Goal: Transaction & Acquisition: Purchase product/service

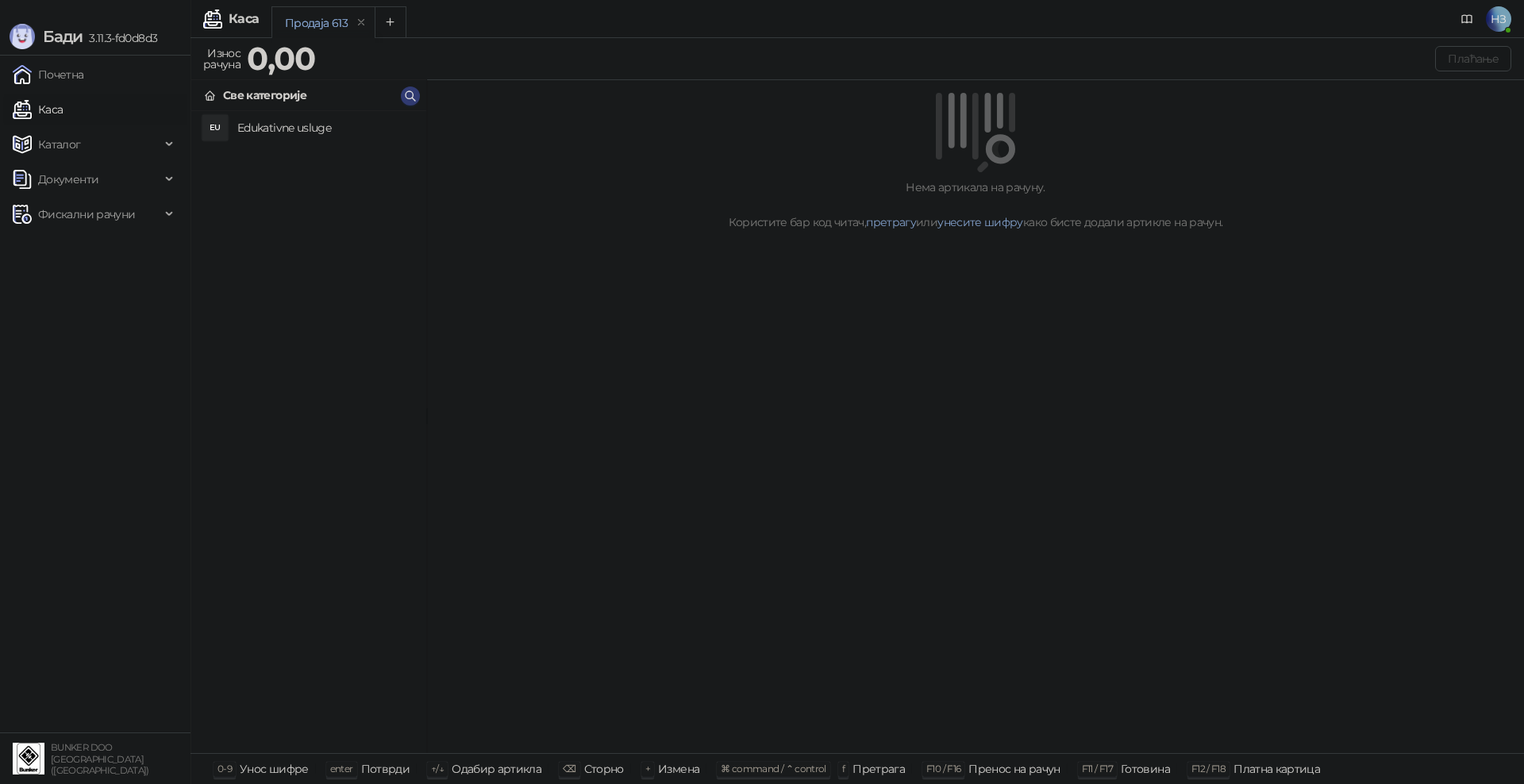
click at [266, 121] on h4 "Edukativne usluge" at bounding box center [325, 128] width 176 height 26
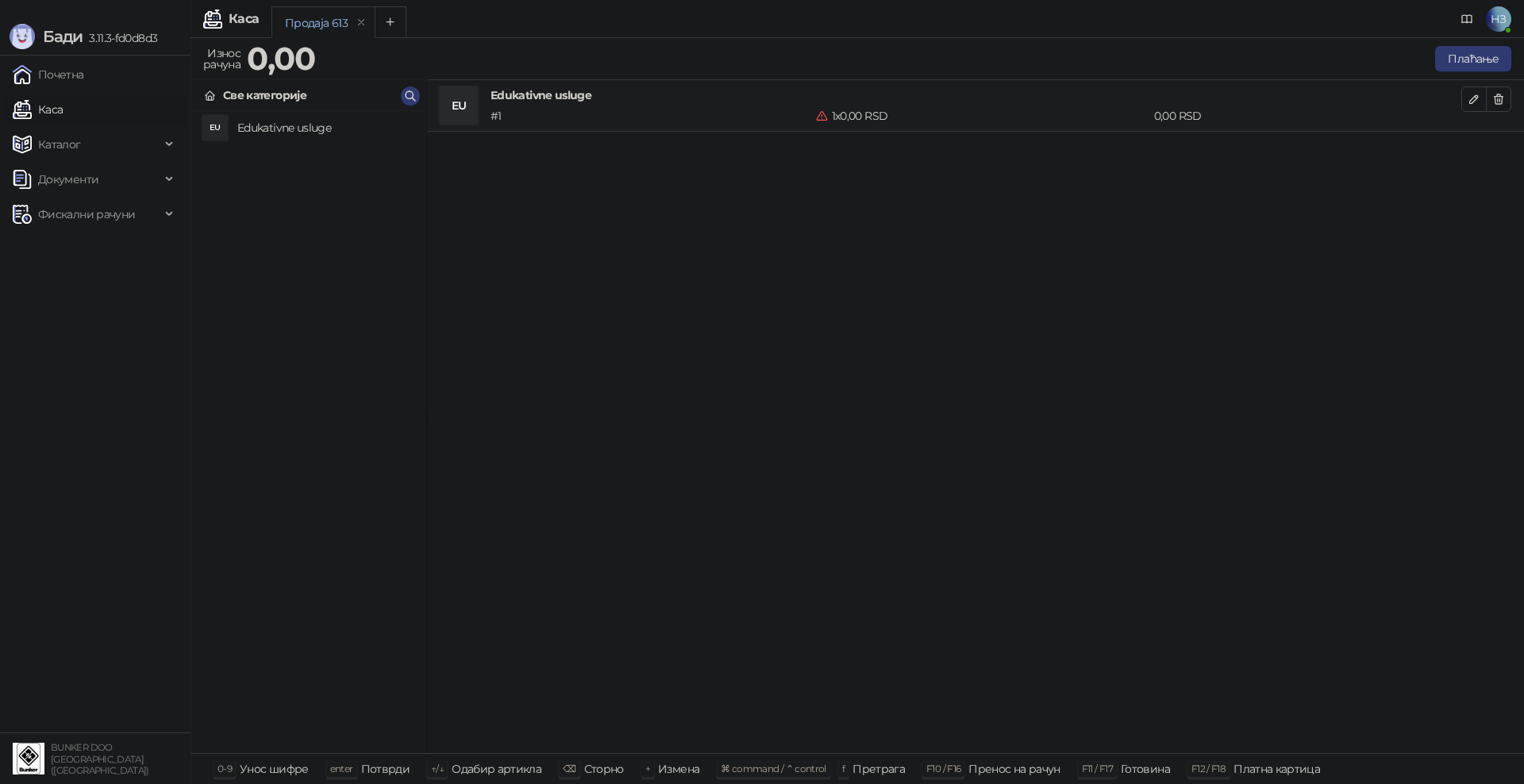
click at [872, 21] on div "Продаја 613" at bounding box center [844, 24] width 1146 height 36
click at [1470, 98] on icon "button" at bounding box center [1474, 99] width 13 height 13
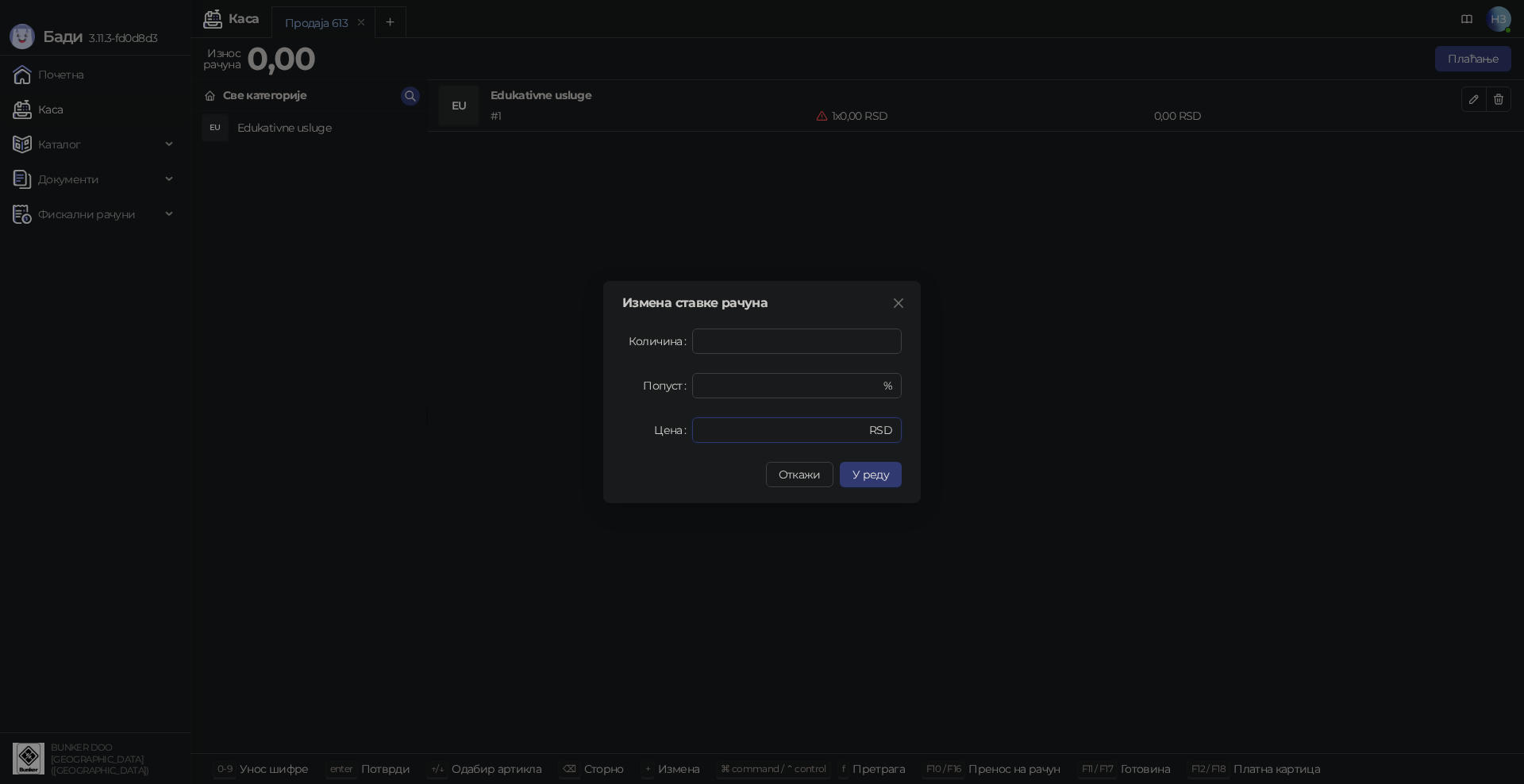
drag, startPoint x: 721, startPoint y: 432, endPoint x: 685, endPoint y: 432, distance: 36.0
click at [685, 432] on div "Цена * RSD" at bounding box center [762, 431] width 279 height 26
type input "****"
click at [886, 474] on span "У реду" at bounding box center [870, 475] width 36 height 14
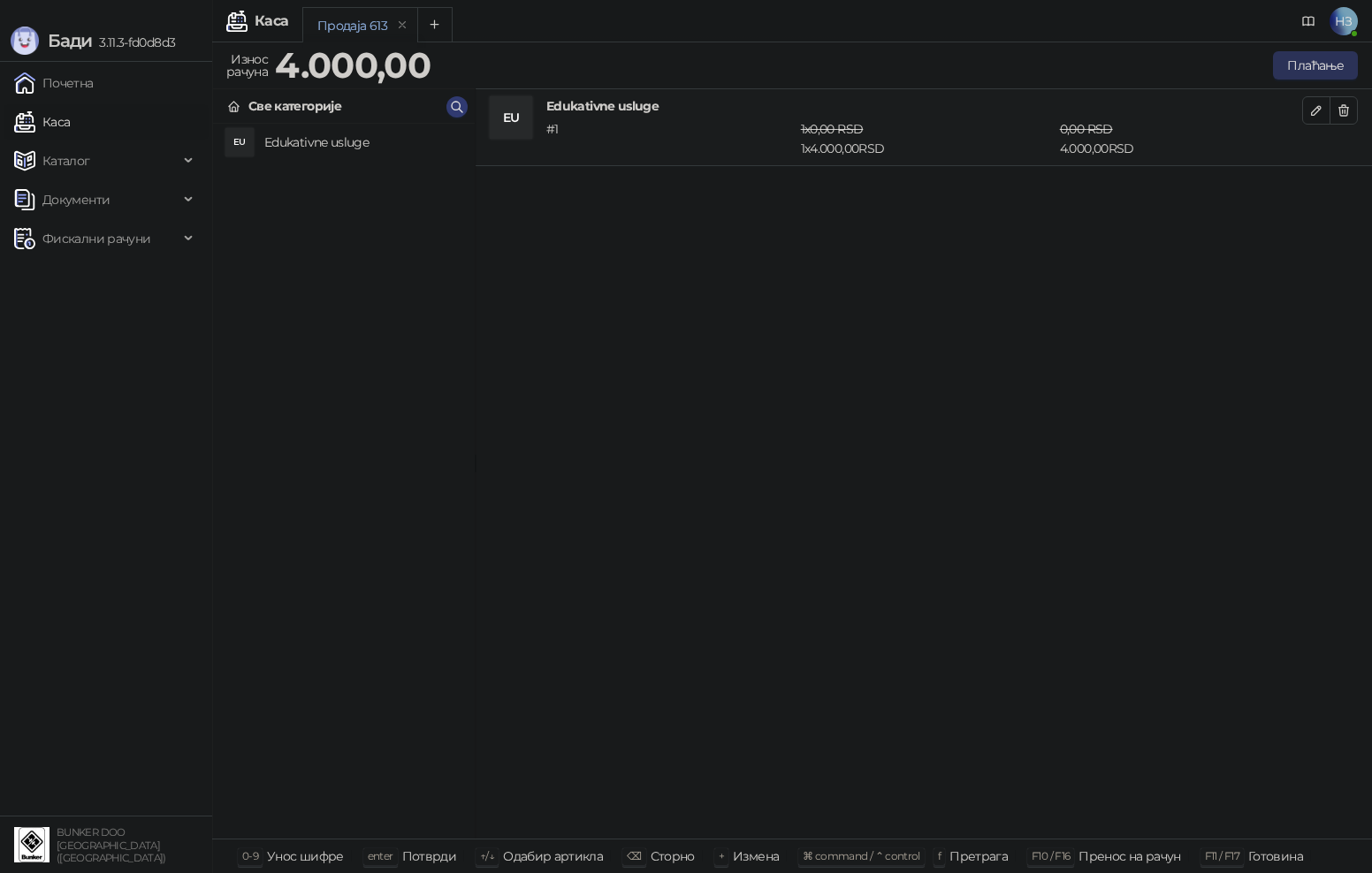
click at [1312, 63] on button "Плаћање" at bounding box center [1316, 65] width 85 height 29
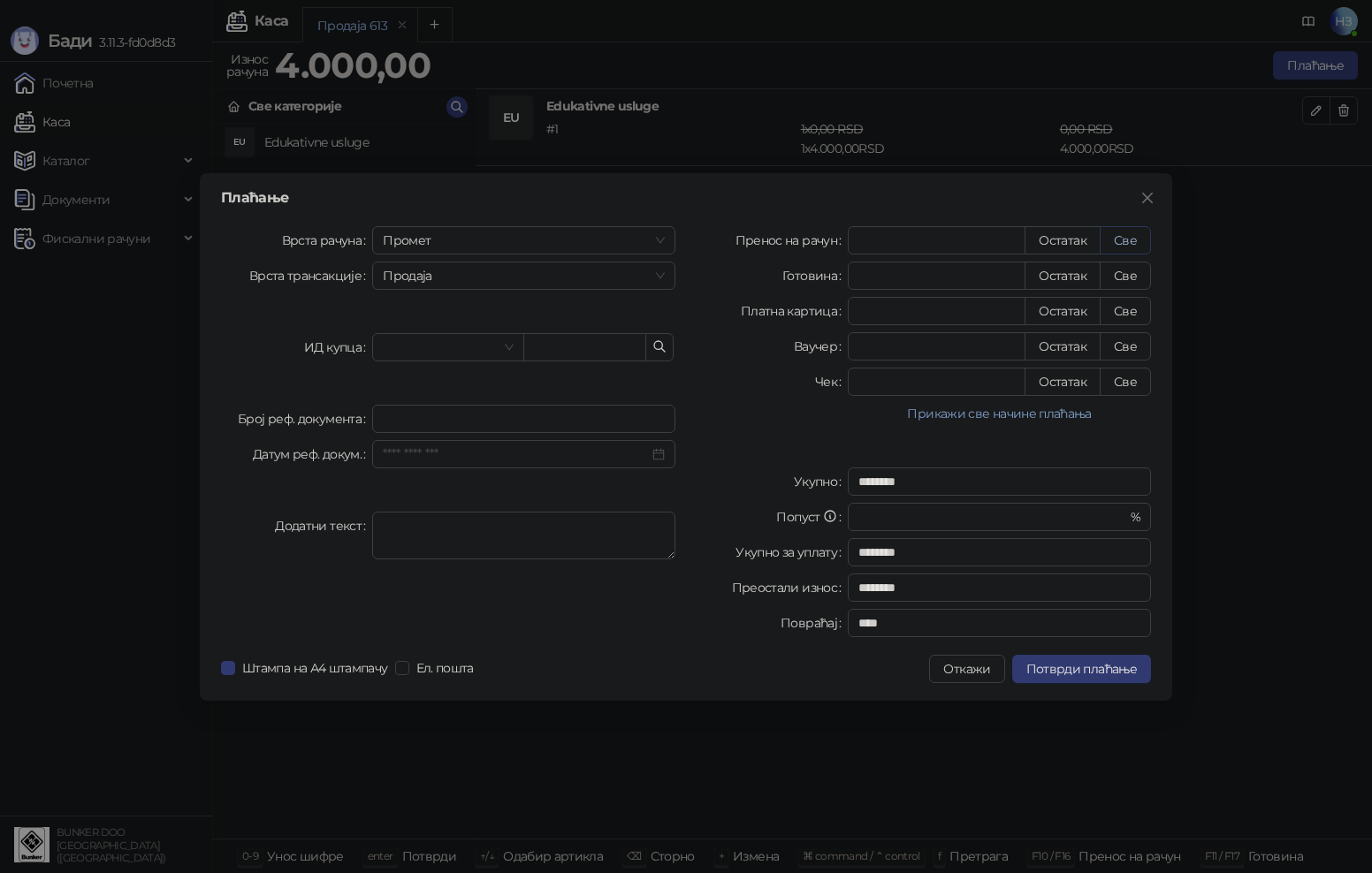
click at [1120, 246] on button "Све" at bounding box center [1125, 240] width 51 height 29
type input "****"
click at [1079, 669] on span "Потврди плаћање" at bounding box center [1081, 669] width 110 height 16
